Goal: Task Accomplishment & Management: Use online tool/utility

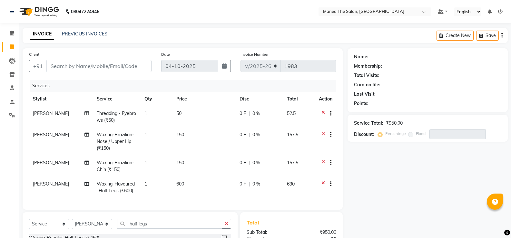
select select "5514"
select select "service"
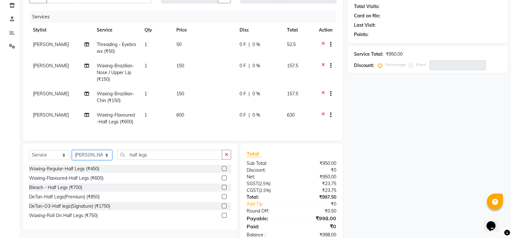
click at [106, 160] on select "Select Stylist [PERSON_NAME] [PERSON_NAME] [PERSON_NAME] [PERSON_NAME] [PERSON_…" at bounding box center [92, 155] width 40 height 10
select select "81963"
click at [72, 155] on select "Select Stylist [PERSON_NAME] [PERSON_NAME] [PERSON_NAME] [PERSON_NAME] [PERSON_…" at bounding box center [92, 155] width 40 height 10
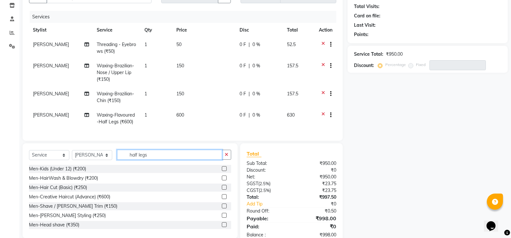
click at [160, 160] on input "half legs" at bounding box center [169, 155] width 105 height 10
type input "h"
type input "half"
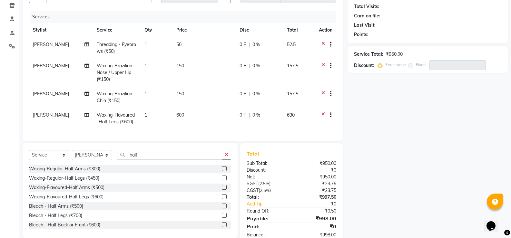
click at [222, 199] on label at bounding box center [224, 196] width 5 height 5
click at [222, 199] on input "checkbox" at bounding box center [224, 197] width 4 height 4
checkbox input "true"
click at [222, 180] on label at bounding box center [224, 178] width 5 height 5
click at [222, 180] on input "checkbox" at bounding box center [224, 178] width 4 height 4
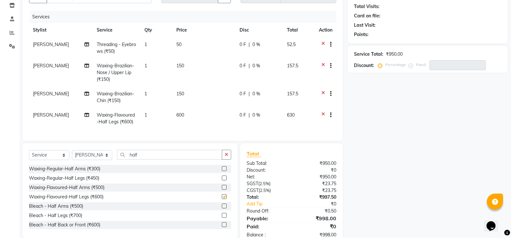
checkbox input "true"
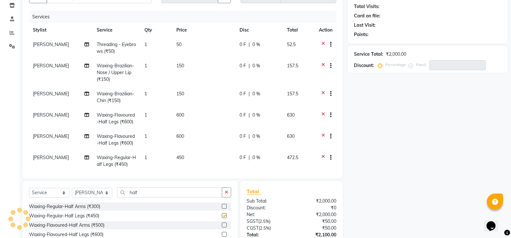
checkbox input "false"
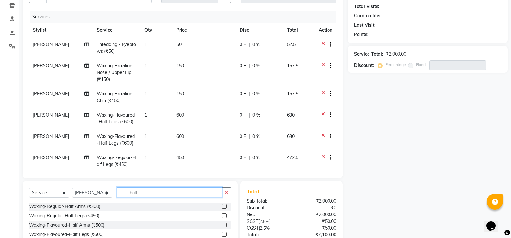
click at [141, 191] on input "half" at bounding box center [169, 193] width 105 height 10
type input "h"
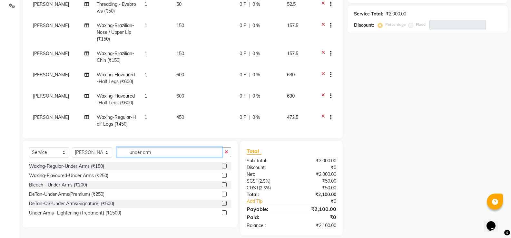
scroll to position [116, 0]
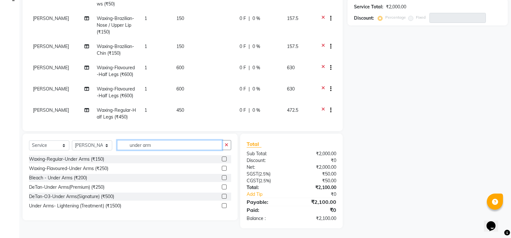
type input "under arm"
click at [226, 169] on label at bounding box center [224, 168] width 5 height 5
click at [226, 169] on input "checkbox" at bounding box center [224, 169] width 4 height 4
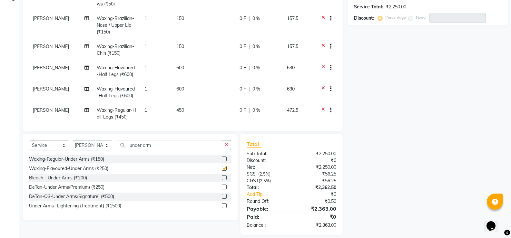
checkbox input "false"
click at [163, 145] on input "under arm" at bounding box center [169, 145] width 105 height 10
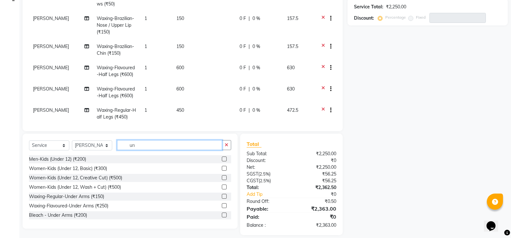
type input "u"
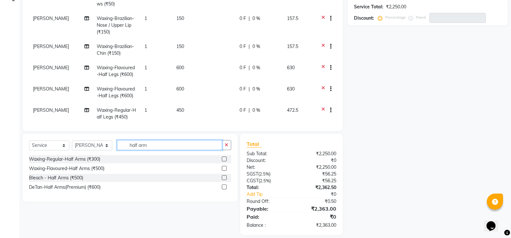
type input "half arm"
click at [225, 168] on label at bounding box center [224, 168] width 5 height 5
click at [225, 168] on input "checkbox" at bounding box center [224, 169] width 4 height 4
click at [225, 167] on label at bounding box center [224, 168] width 5 height 5
click at [225, 167] on input "checkbox" at bounding box center [224, 169] width 4 height 4
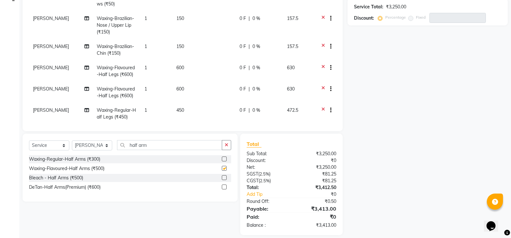
checkbox input "false"
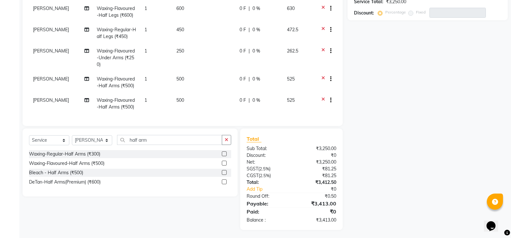
scroll to position [123, 0]
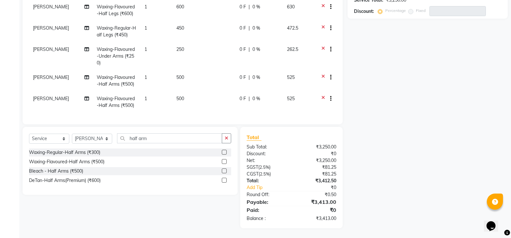
click at [321, 95] on icon at bounding box center [323, 99] width 4 height 8
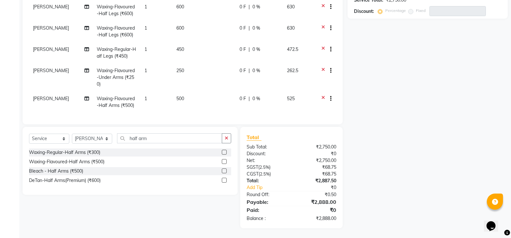
scroll to position [59, 0]
click at [151, 138] on input "half arm" at bounding box center [169, 138] width 105 height 10
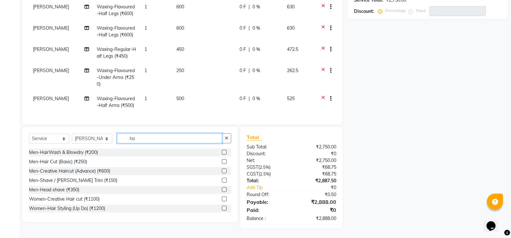
type input "h"
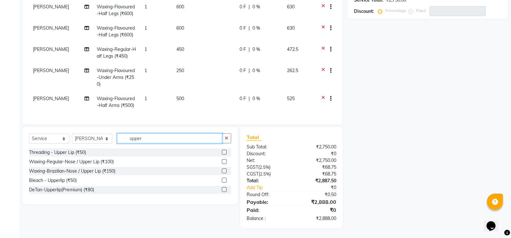
type input "upper"
click at [224, 161] on label at bounding box center [224, 161] width 5 height 5
click at [224, 161] on input "checkbox" at bounding box center [224, 162] width 4 height 4
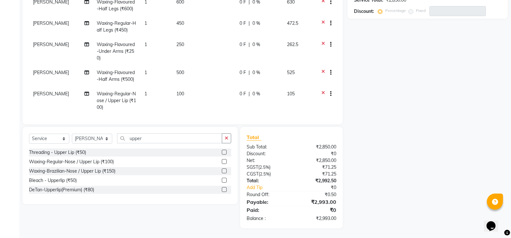
checkbox input "false"
click at [223, 171] on label at bounding box center [224, 171] width 5 height 5
click at [223, 171] on input "checkbox" at bounding box center [224, 171] width 4 height 4
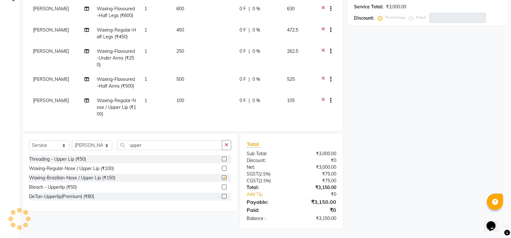
scroll to position [116, 0]
checkbox input "false"
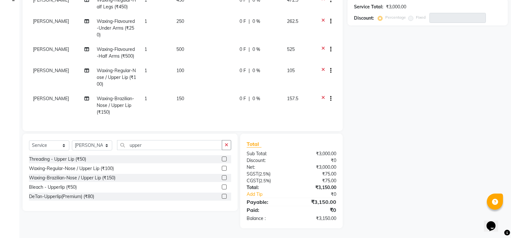
scroll to position [115, 0]
click at [321, 67] on icon at bounding box center [323, 71] width 4 height 8
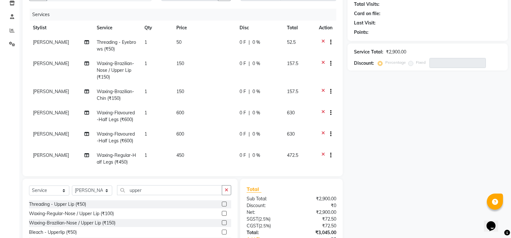
scroll to position [20, 0]
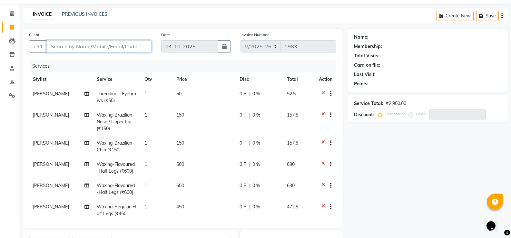
click at [140, 44] on input "Client" at bounding box center [98, 46] width 105 height 12
type input "9"
type input "0"
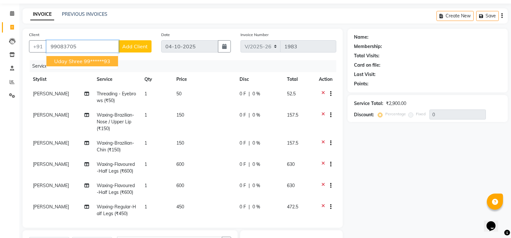
click at [111, 60] on button "uday shree 99******93" at bounding box center [82, 61] width 72 height 10
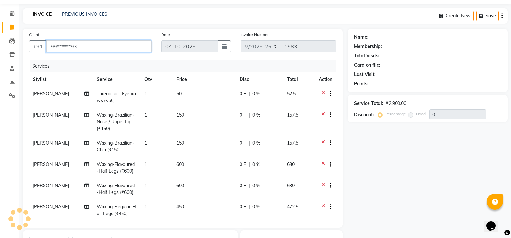
type input "99******93"
select select "1: Object"
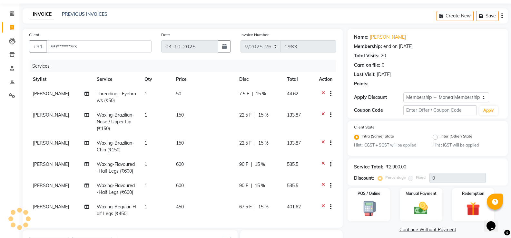
type input "15"
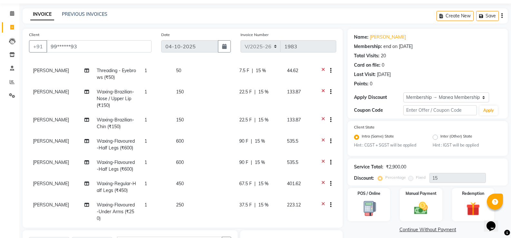
scroll to position [87, 0]
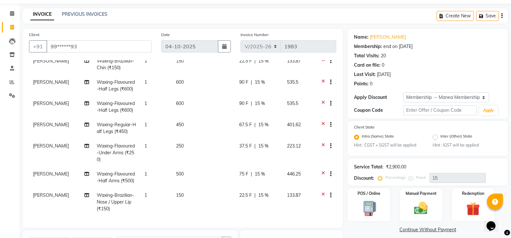
drag, startPoint x: 131, startPoint y: 202, endPoint x: 122, endPoint y: 212, distance: 13.5
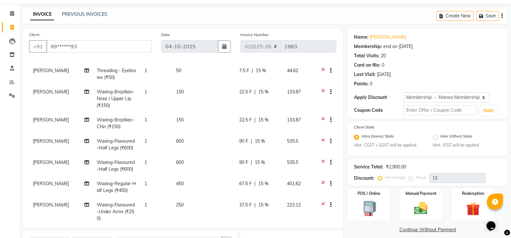
scroll to position [23, 0]
click at [321, 183] on icon at bounding box center [323, 185] width 4 height 8
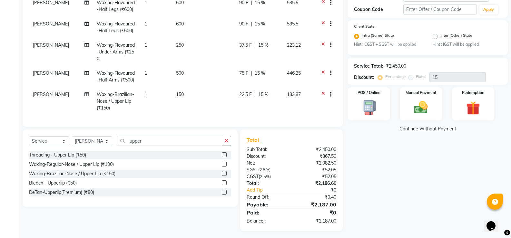
scroll to position [123, 0]
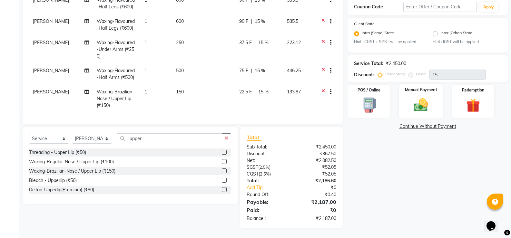
click at [422, 100] on img at bounding box center [420, 105] width 23 height 16
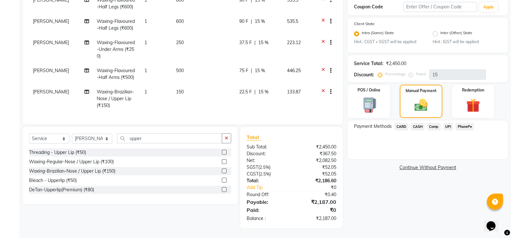
click at [433, 127] on span "Comp" at bounding box center [434, 126] width 14 height 7
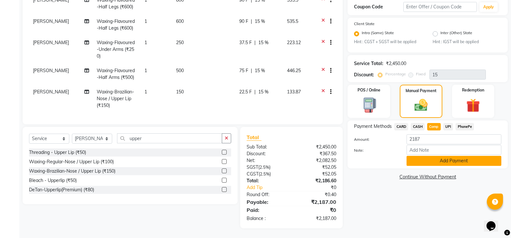
click at [444, 160] on button "Add Payment" at bounding box center [453, 161] width 95 height 10
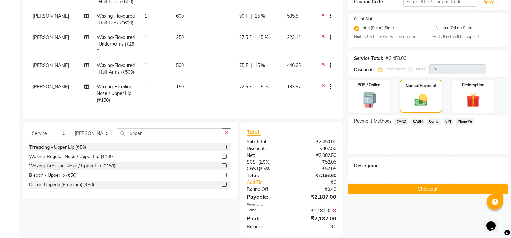
scroll to position [137, 0]
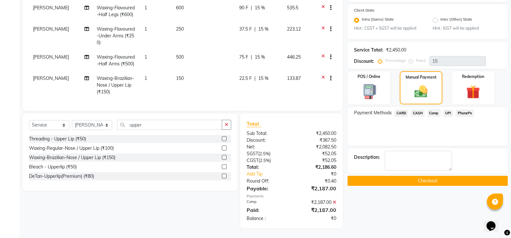
click at [437, 180] on button "Checkout" at bounding box center [427, 181] width 160 height 10
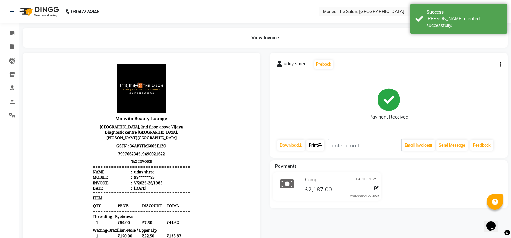
click at [317, 144] on link "Print" at bounding box center [315, 145] width 18 height 11
